Goal: Task Accomplishment & Management: Manage account settings

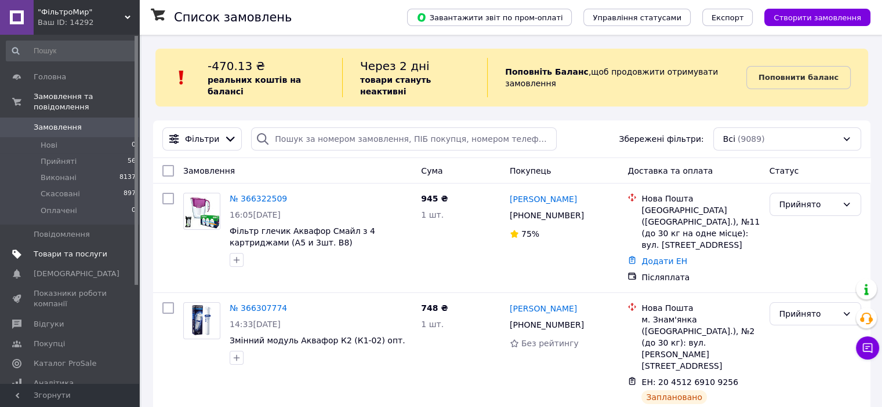
click at [54, 249] on span "Товари та послуги" at bounding box center [71, 254] width 74 height 10
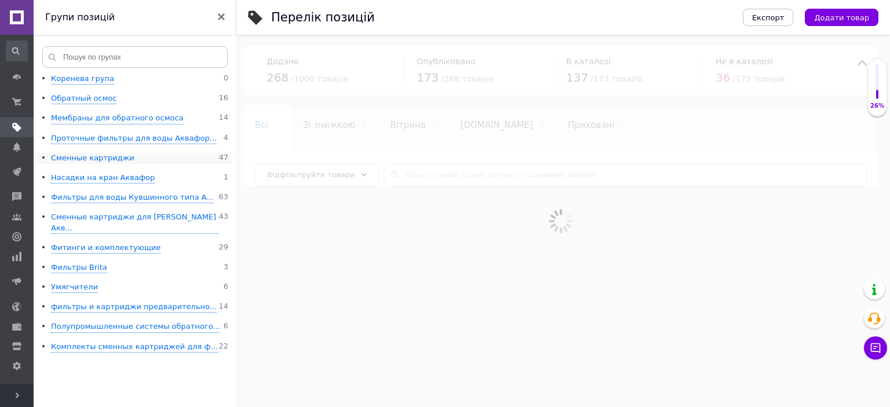
click at [92, 158] on div "Сменные картриджи" at bounding box center [92, 158] width 83 height 11
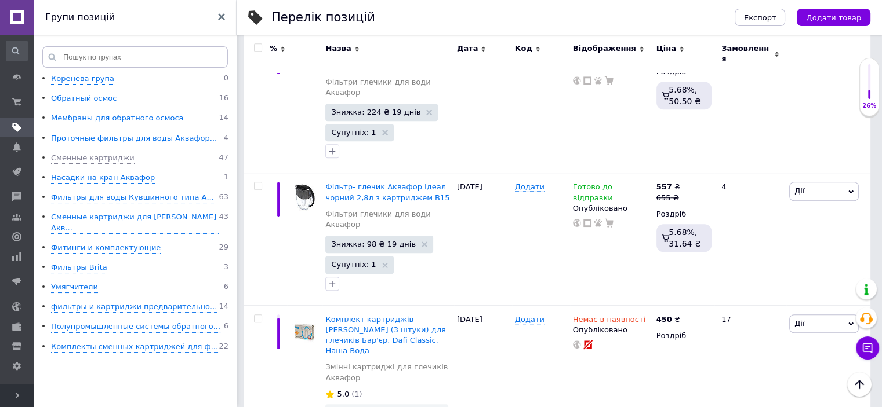
scroll to position [811, 0]
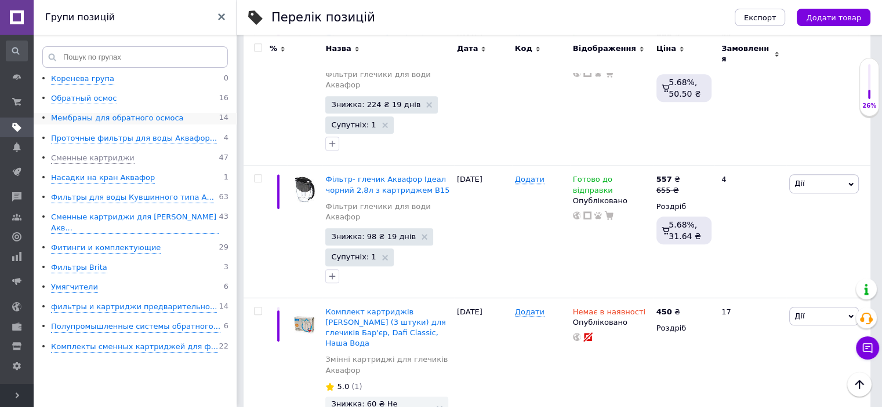
click at [96, 122] on div "Мембраны для обратного осмоса" at bounding box center [117, 118] width 133 height 11
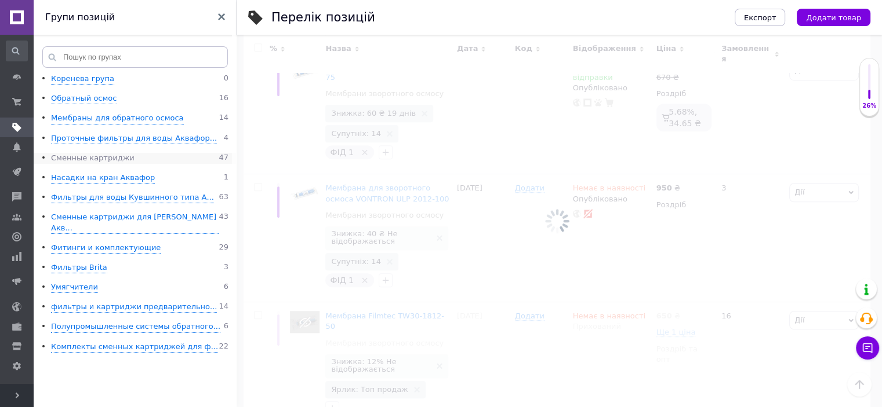
click at [72, 159] on div "Сменные картриджи" at bounding box center [92, 158] width 83 height 11
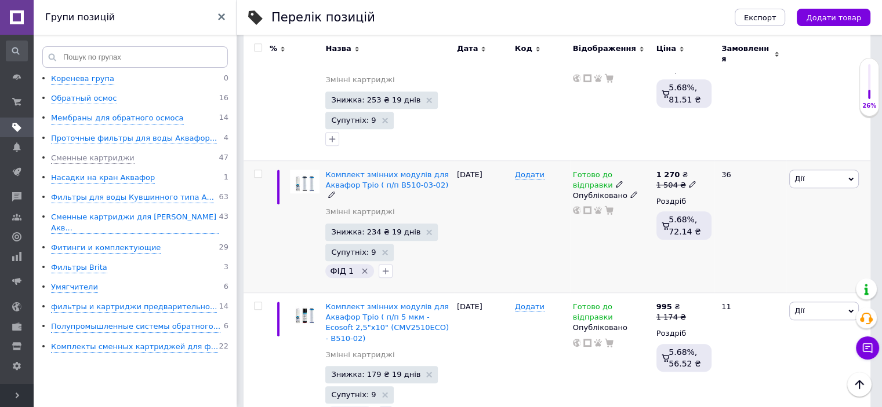
scroll to position [869, 0]
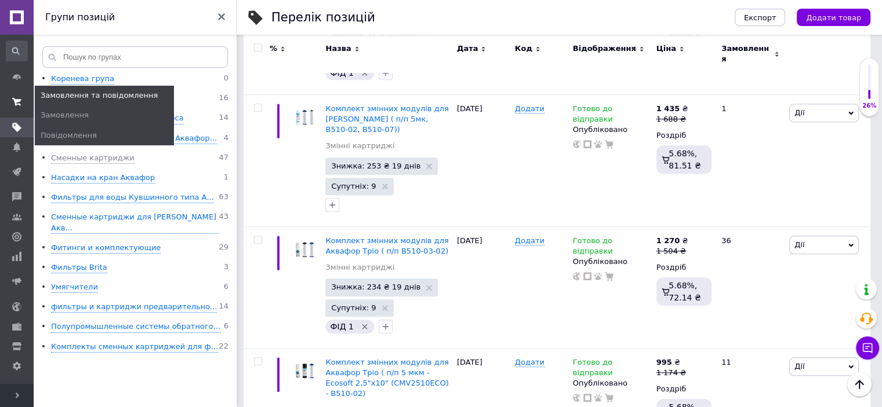
click at [19, 97] on icon at bounding box center [16, 101] width 9 height 9
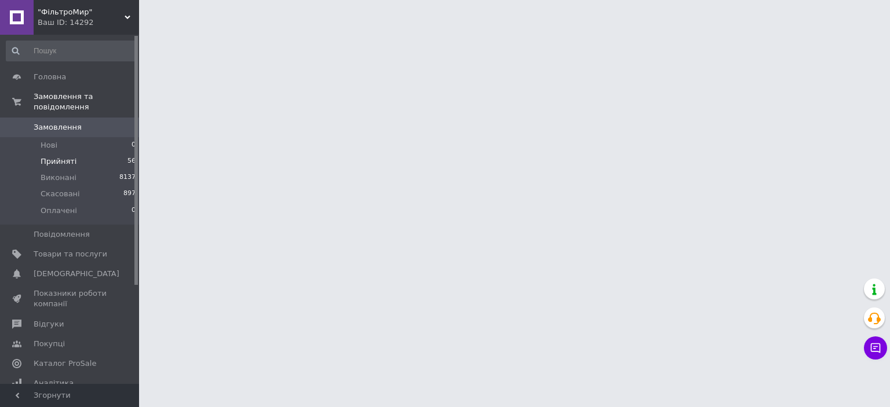
click at [65, 157] on span "Прийняті" at bounding box center [59, 162] width 36 height 10
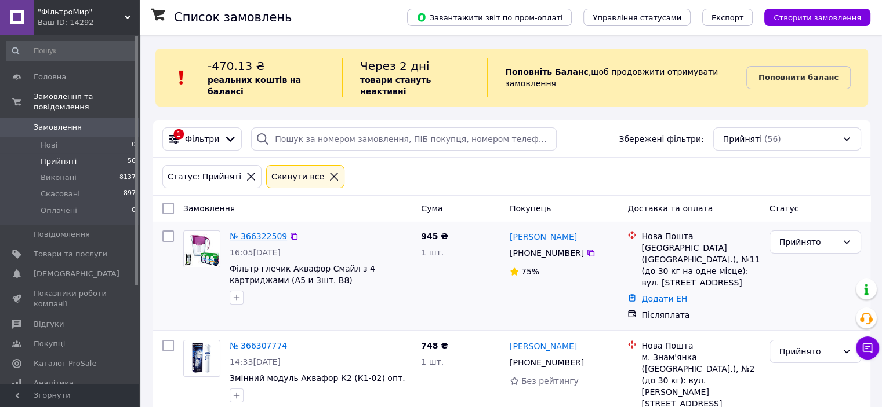
click at [250, 232] on link "№ 366322509" at bounding box center [258, 236] width 57 height 9
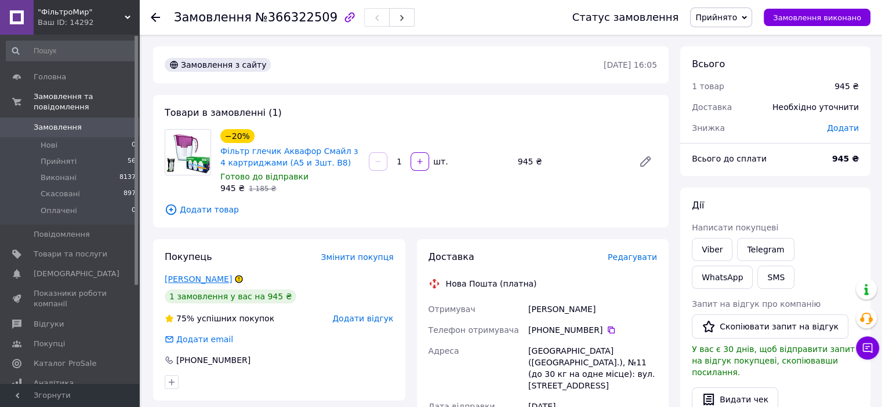
click at [190, 279] on link "[PERSON_NAME]" at bounding box center [198, 279] width 67 height 9
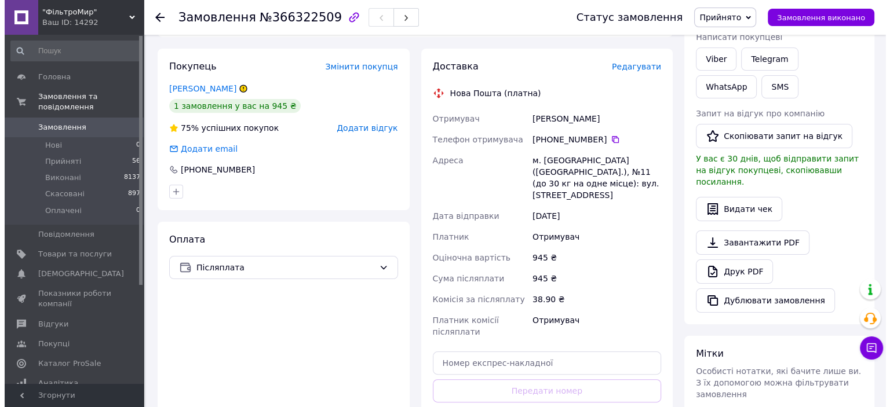
scroll to position [174, 0]
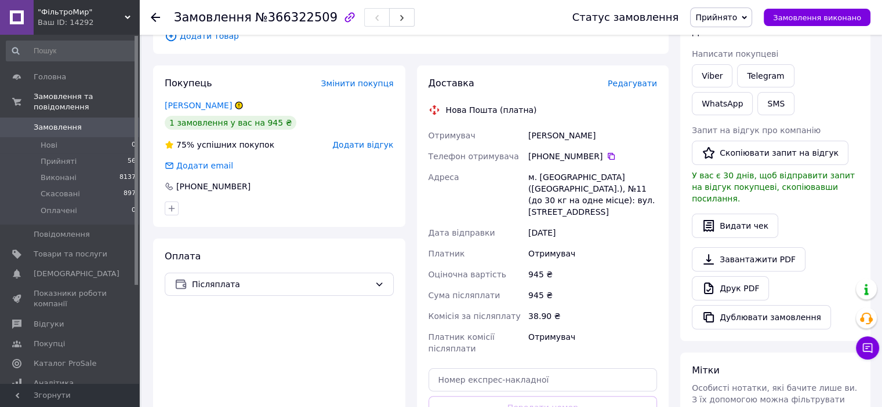
click at [633, 86] on span "Редагувати" at bounding box center [631, 83] width 49 height 9
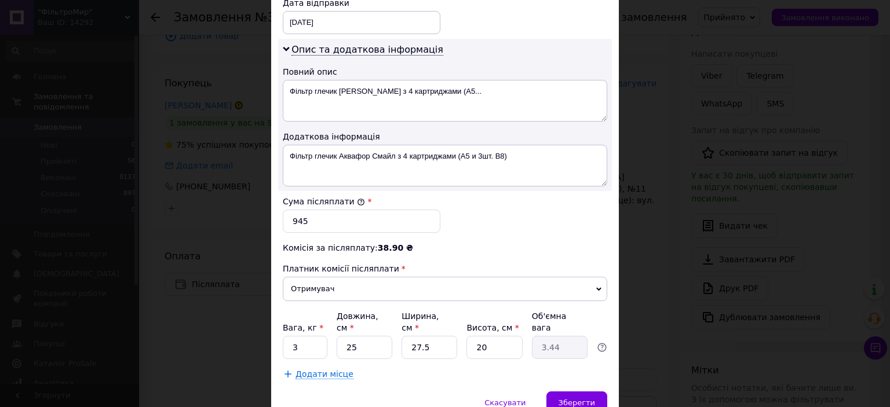
scroll to position [580, 0]
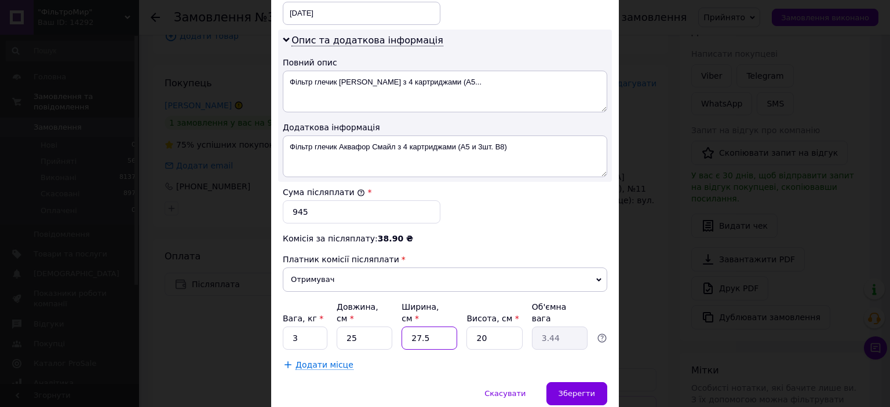
click at [427, 327] on input "27.5" at bounding box center [430, 338] width 56 height 23
type input "27."
type input "3.38"
click at [383, 359] on div "Додати місце" at bounding box center [445, 365] width 325 height 12
click at [425, 327] on input "27" at bounding box center [430, 338] width 56 height 23
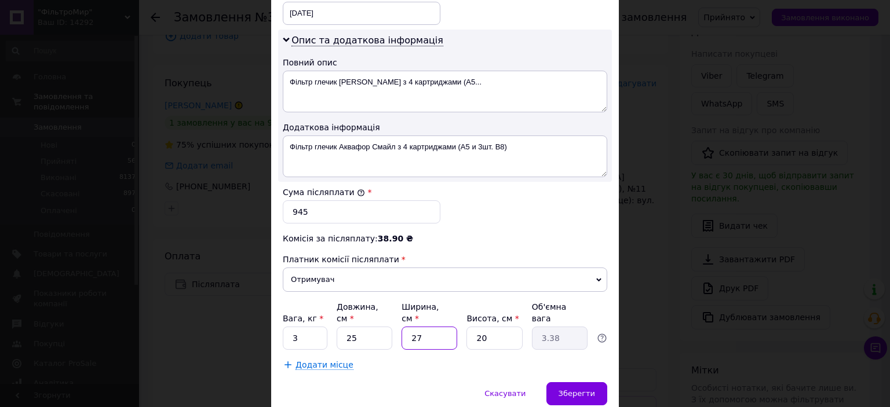
type input "2"
type input "0.25"
type input "25"
type input "3.13"
type input "25"
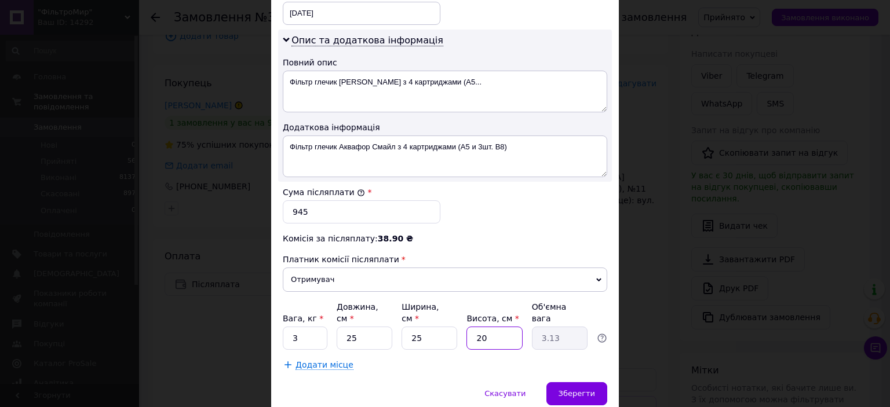
click at [494, 330] on input "20" at bounding box center [495, 338] width 56 height 23
type input "2"
type input "0.31"
type input "1"
type input "0.16"
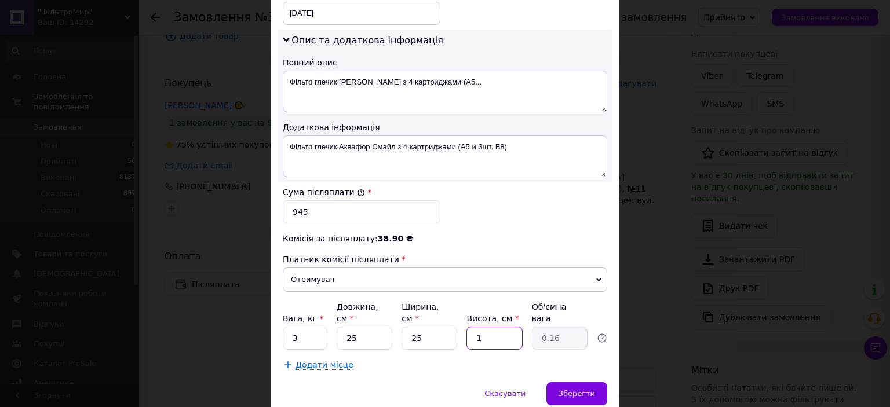
type input "18"
type input "2.81"
type input "18"
click at [422, 383] on div "Скасувати   Зберегти" at bounding box center [445, 400] width 348 height 35
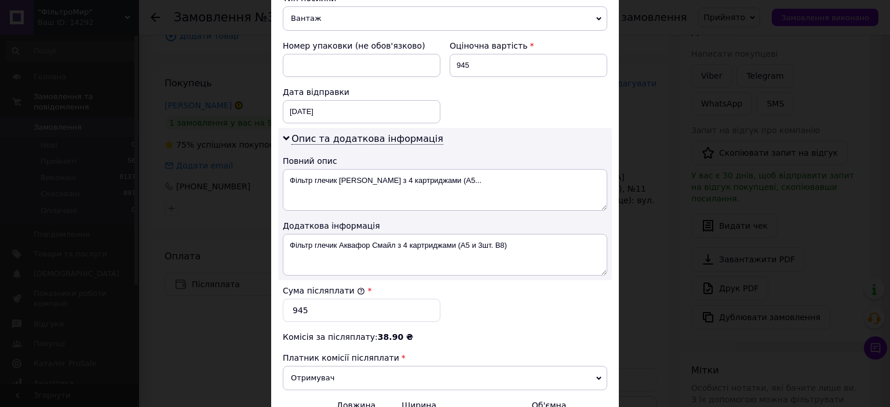
scroll to position [464, 0]
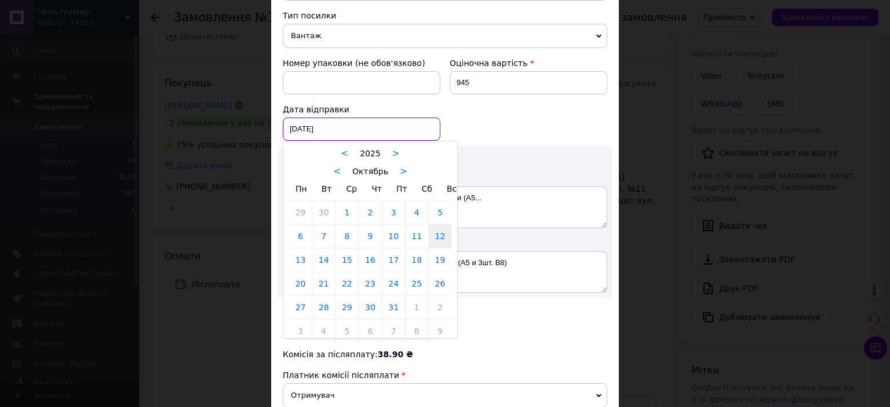
click at [427, 118] on div "[DATE] < 2025 > < Октябрь > Пн Вт Ср Чт Пт Сб Вс 29 30 1 2 3 4 5 6 7 8 9 10 11 …" at bounding box center [362, 129] width 158 height 23
click at [298, 257] on link "13" at bounding box center [300, 260] width 23 height 23
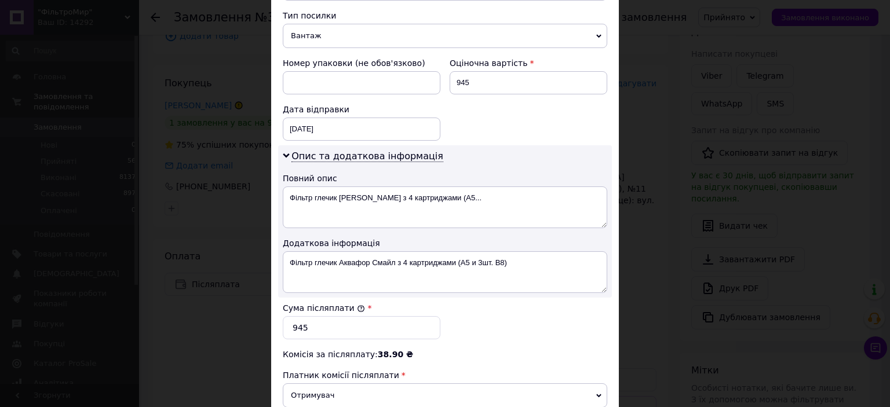
type input "[DATE]"
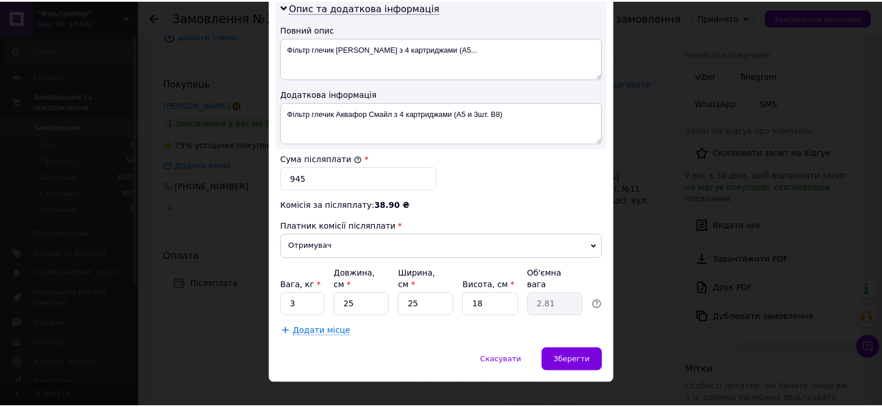
scroll to position [614, 0]
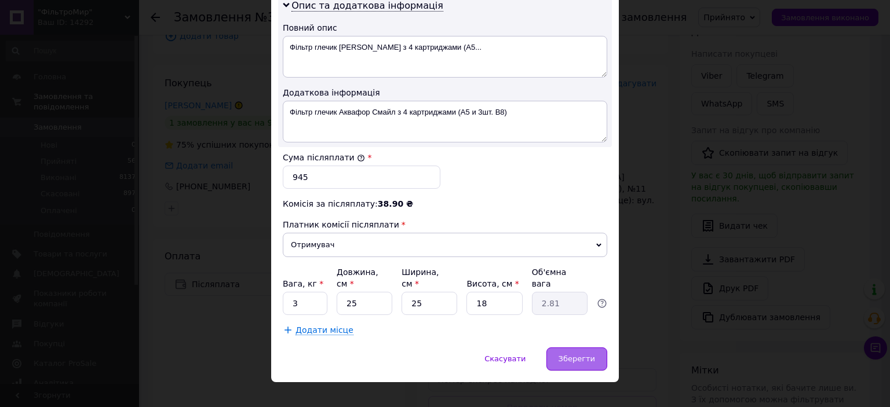
click at [570, 355] on span "Зберегти" at bounding box center [577, 359] width 37 height 9
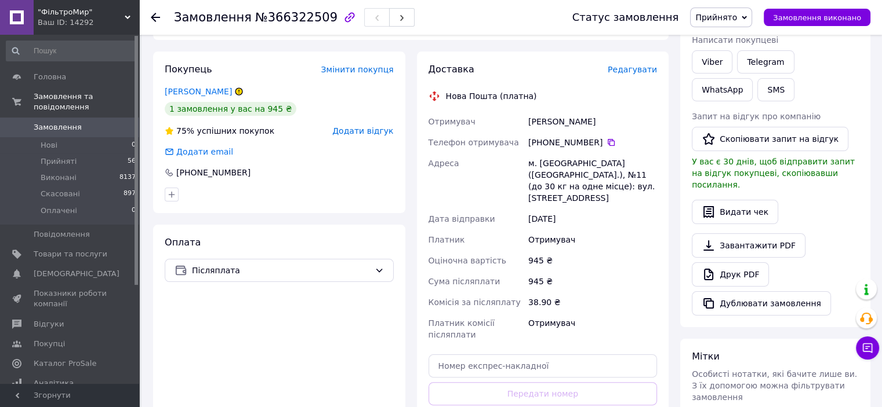
scroll to position [290, 0]
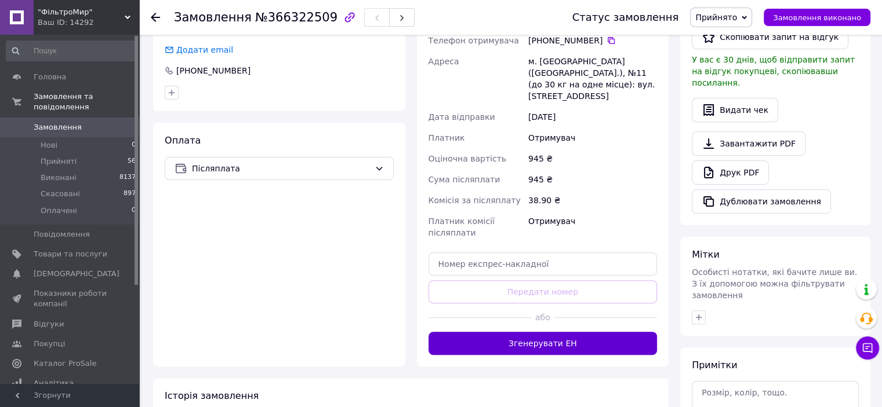
click at [559, 336] on button "Згенерувати ЕН" at bounding box center [542, 343] width 229 height 23
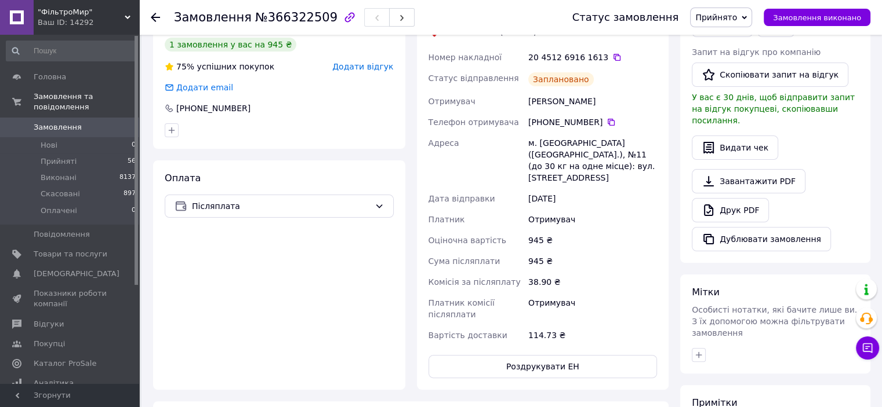
scroll to position [232, 0]
